Goal: Transaction & Acquisition: Register for event/course

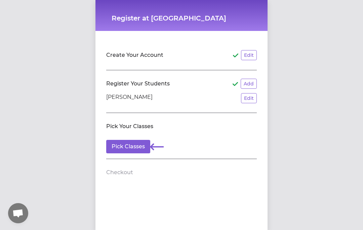
click at [135, 145] on button "Pick Classes" at bounding box center [128, 146] width 44 height 13
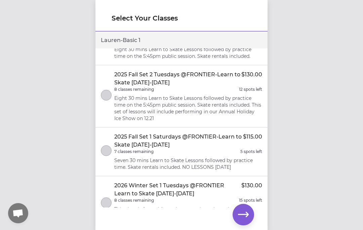
scroll to position [40, 0]
click at [198, 127] on li "2025 Fall Set 1 Saturdays @FRONTIER-Learn to Skate Sept 6-Oct 25, 2025 $115.00 …" at bounding box center [181, 151] width 172 height 49
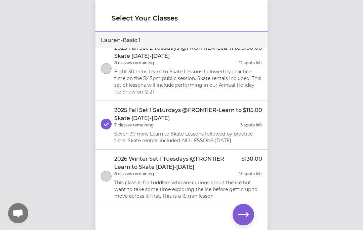
scroll to position [68, 0]
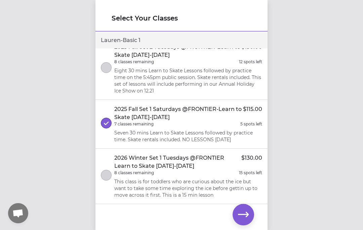
click at [252, 121] on p "5 spots left" at bounding box center [251, 123] width 22 height 5
click at [236, 121] on div "2025 Fall Set 1 Saturdays @FRONTIER-Learn to Skate Sept 6-Oct 25, 2025 $115.00 …" at bounding box center [188, 124] width 148 height 38
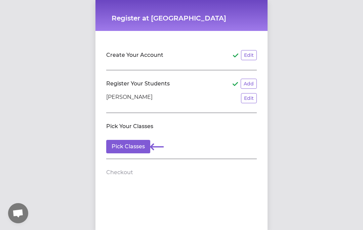
scroll to position [5, 0]
click at [131, 141] on button "Pick Classes" at bounding box center [128, 146] width 44 height 13
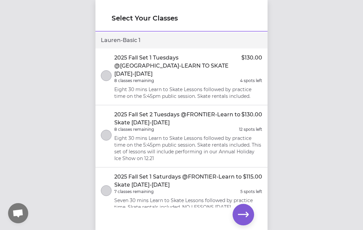
click at [212, 173] on p "2025 Fall Set 1 Saturdays @FRONTIER-Learn to Skate [DATE]-[DATE]" at bounding box center [178, 181] width 129 height 16
click at [245, 214] on icon "button" at bounding box center [243, 214] width 11 height 5
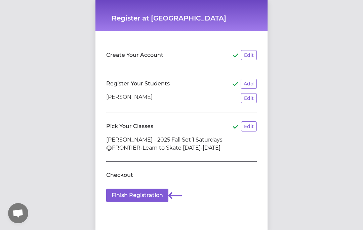
click at [147, 196] on button "Finish Registration" at bounding box center [137, 194] width 62 height 13
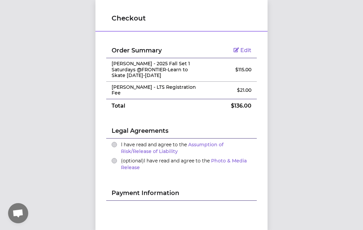
click at [118, 157] on div "(optional) I have read and agree to the Photo & Media Release" at bounding box center [182, 163] width 140 height 13
click at [115, 142] on button "I have read and agree to the Assumption of Risk/Release of Liability" at bounding box center [114, 144] width 5 height 5
click at [115, 160] on div "(optional) I have read and agree to the Photo & Media Release" at bounding box center [182, 163] width 140 height 13
click at [115, 158] on button "(optional) I have read and agree to the Photo & Media Release" at bounding box center [114, 160] width 5 height 5
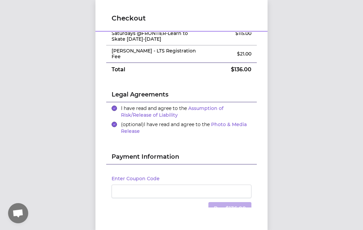
scroll to position [0, 0]
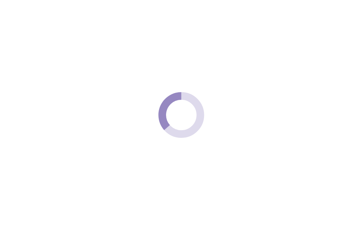
scroll to position [2, 0]
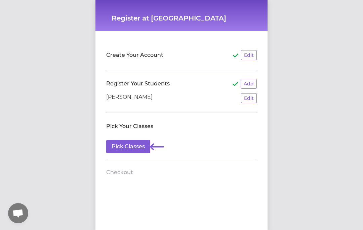
click at [136, 145] on button "Pick Classes" at bounding box center [128, 146] width 44 height 13
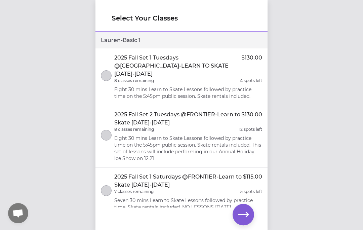
click at [105, 185] on button "select class" at bounding box center [106, 190] width 11 height 11
click at [242, 214] on icon "button" at bounding box center [243, 214] width 11 height 11
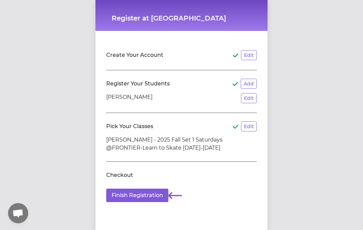
click at [152, 195] on button "Finish Registration" at bounding box center [137, 194] width 62 height 13
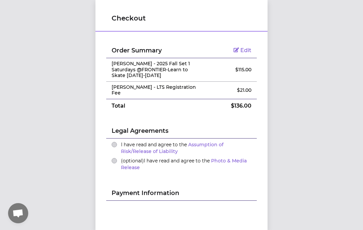
click at [115, 142] on button "I have read and agree to the Assumption of Risk/Release of Liability" at bounding box center [114, 144] width 5 height 5
click at [116, 158] on button "(optional) I have read and agree to the Photo & Media Release" at bounding box center [114, 160] width 5 height 5
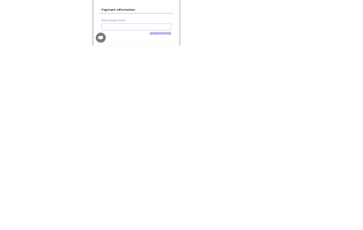
scroll to position [7, 0]
